Goal: Information Seeking & Learning: Learn about a topic

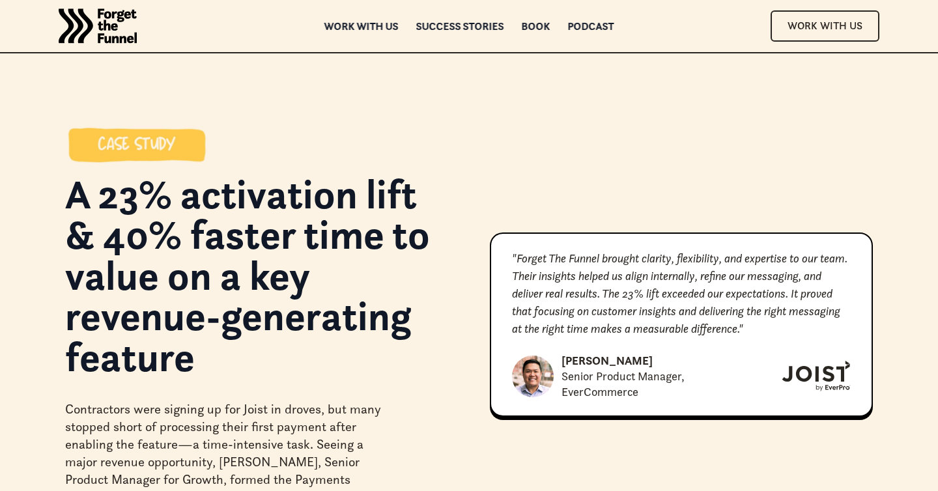
click at [120, 201] on h1 "A 23% activation lift & 40% faster time to value on a key revenue-generating fe…" at bounding box center [256, 282] width 383 height 216
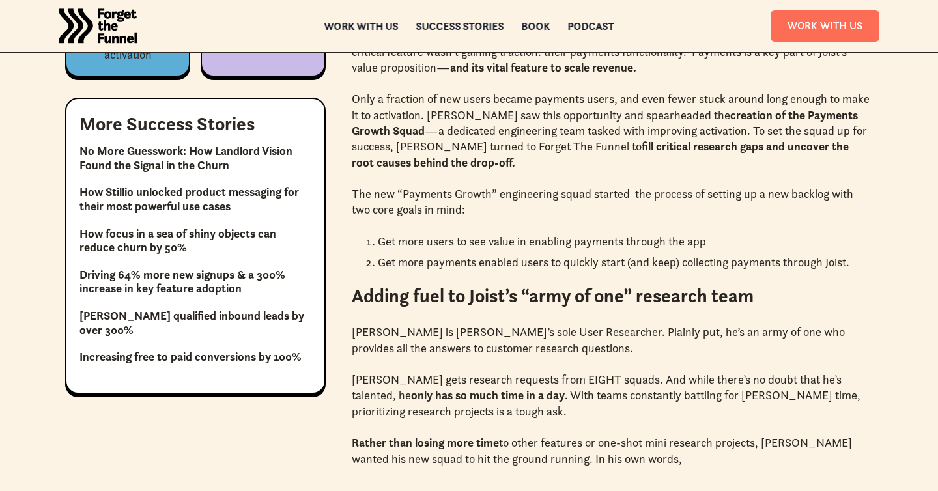
scroll to position [931, 0]
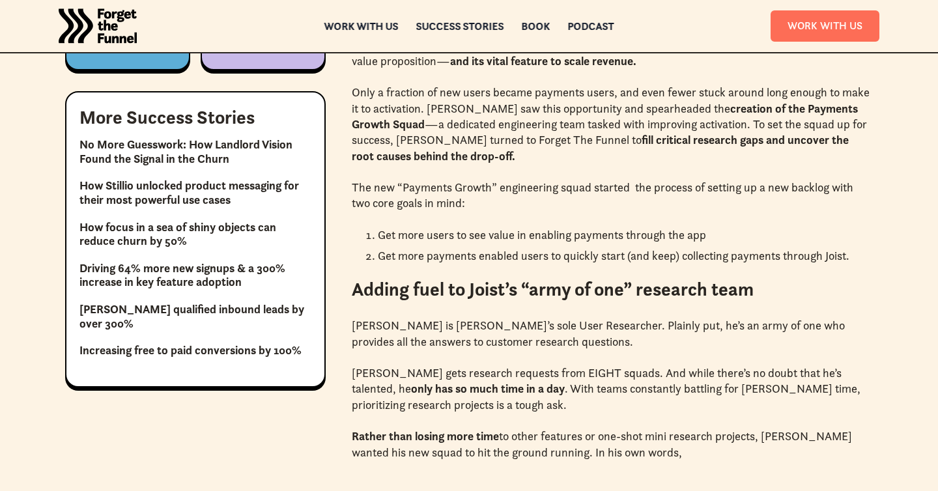
click at [100, 119] on h3 "More Success Stories" at bounding box center [166, 117] width 175 height 19
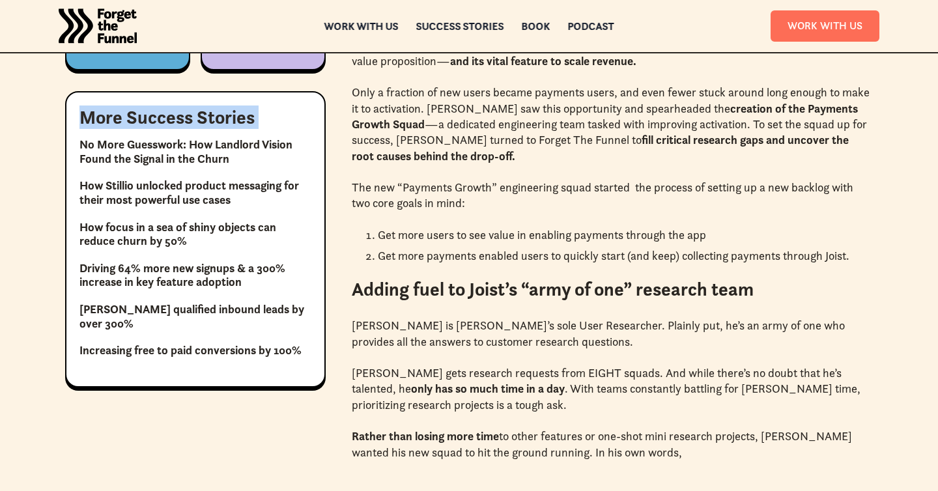
click at [100, 119] on h3 "More Success Stories" at bounding box center [166, 117] width 175 height 19
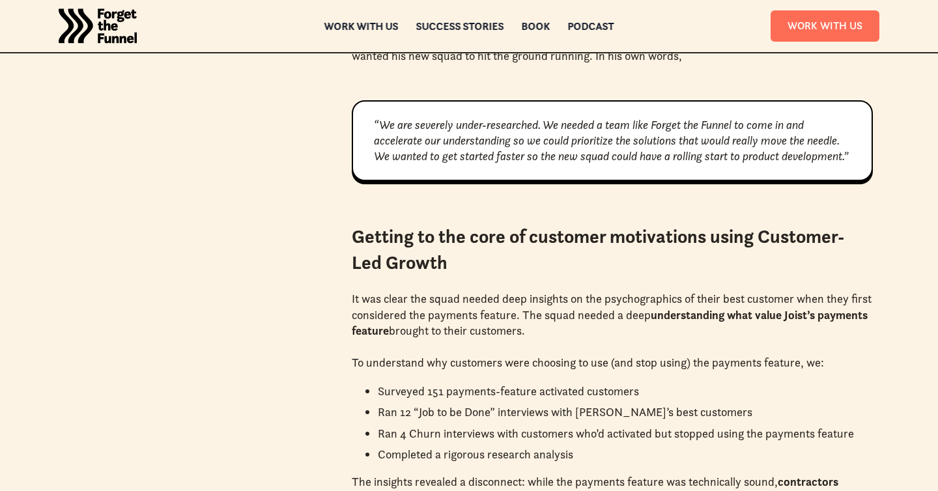
scroll to position [1454, 0]
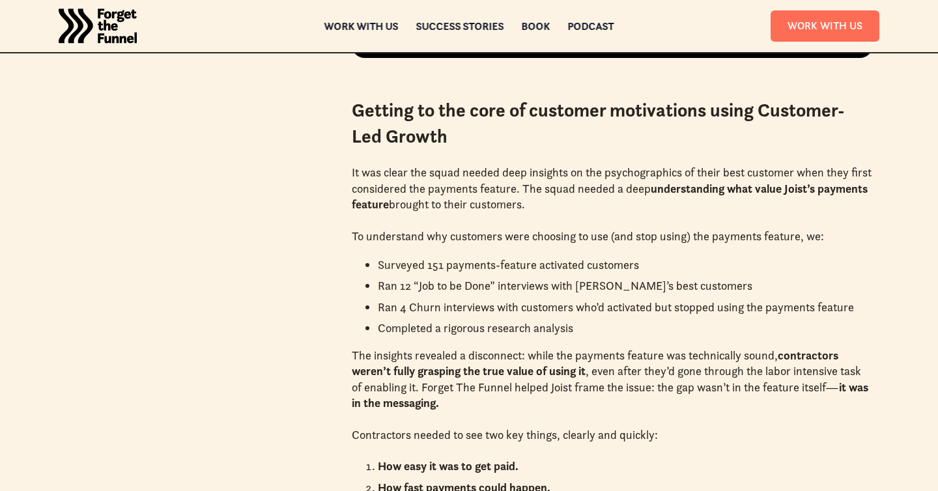
click at [432, 273] on li "Surveyed 151 payments-feature activated customers" at bounding box center [625, 265] width 495 height 16
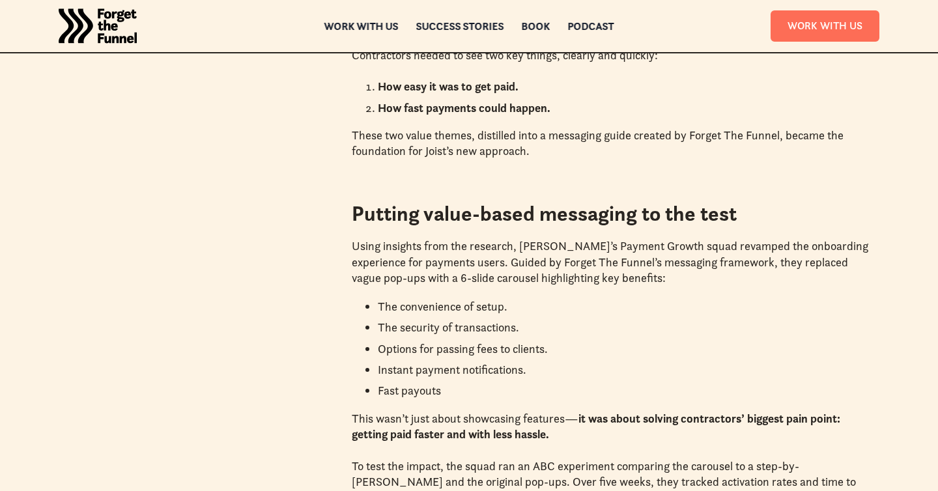
scroll to position [1834, 0]
click at [412, 314] on li "The convenience of setup." at bounding box center [625, 306] width 495 height 16
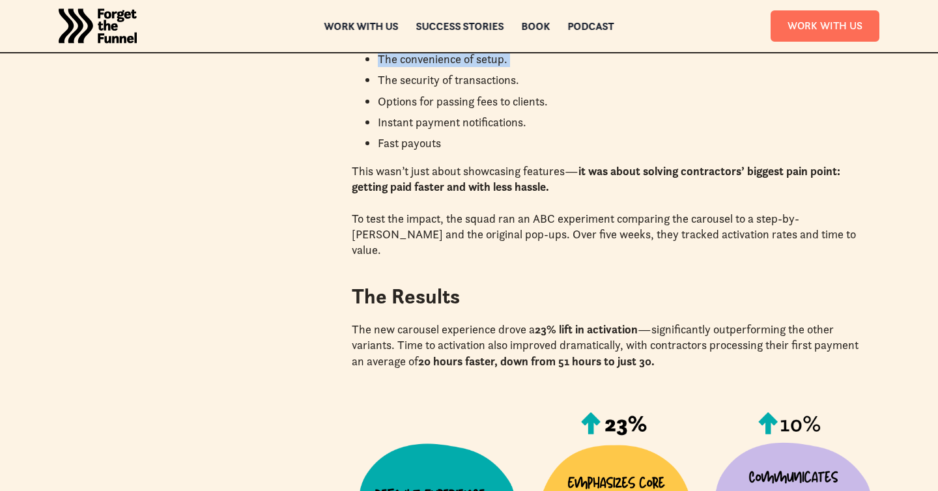
scroll to position [2286, 0]
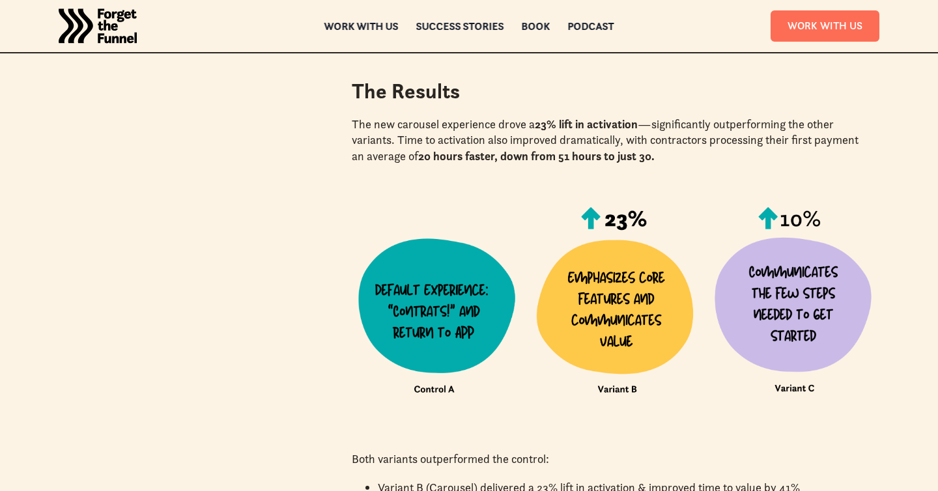
click at [102, 6] on img "home" at bounding box center [98, 26] width 78 height 52
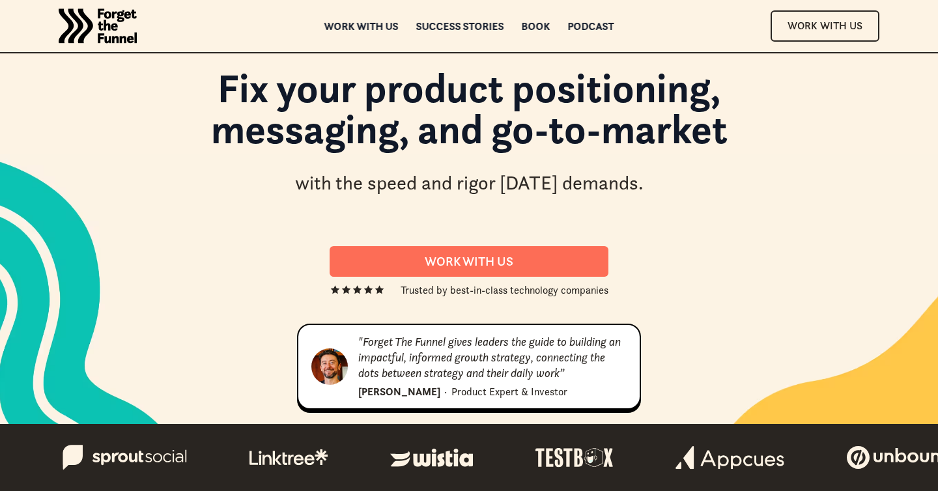
click at [736, 222] on div "Fix your product positioning, messaging, and go-to-market with the speed and ri…" at bounding box center [468, 238] width 807 height 362
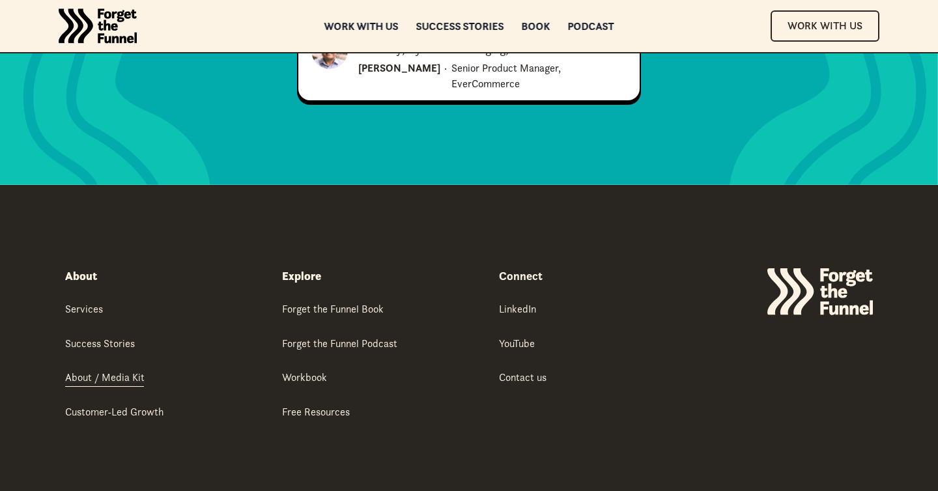
click at [87, 370] on div "About / Media Kit" at bounding box center [104, 377] width 79 height 14
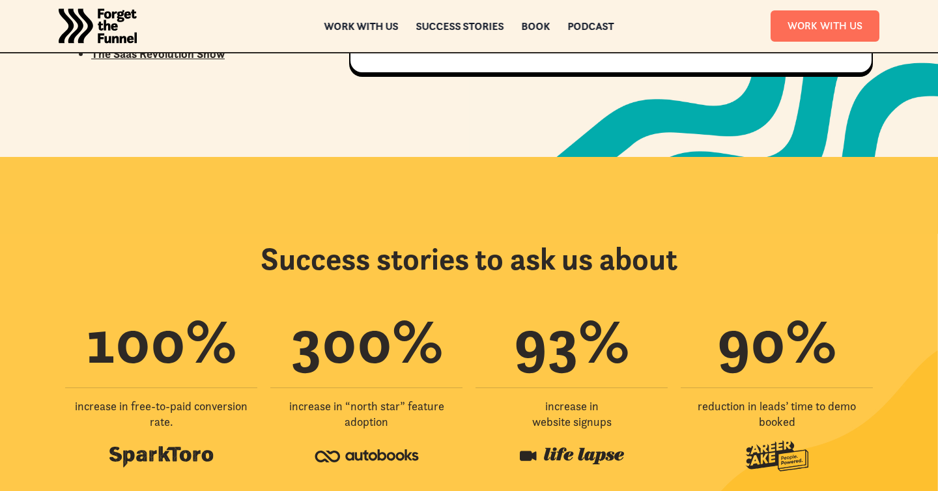
scroll to position [2149, 0]
